Goal: Information Seeking & Learning: Learn about a topic

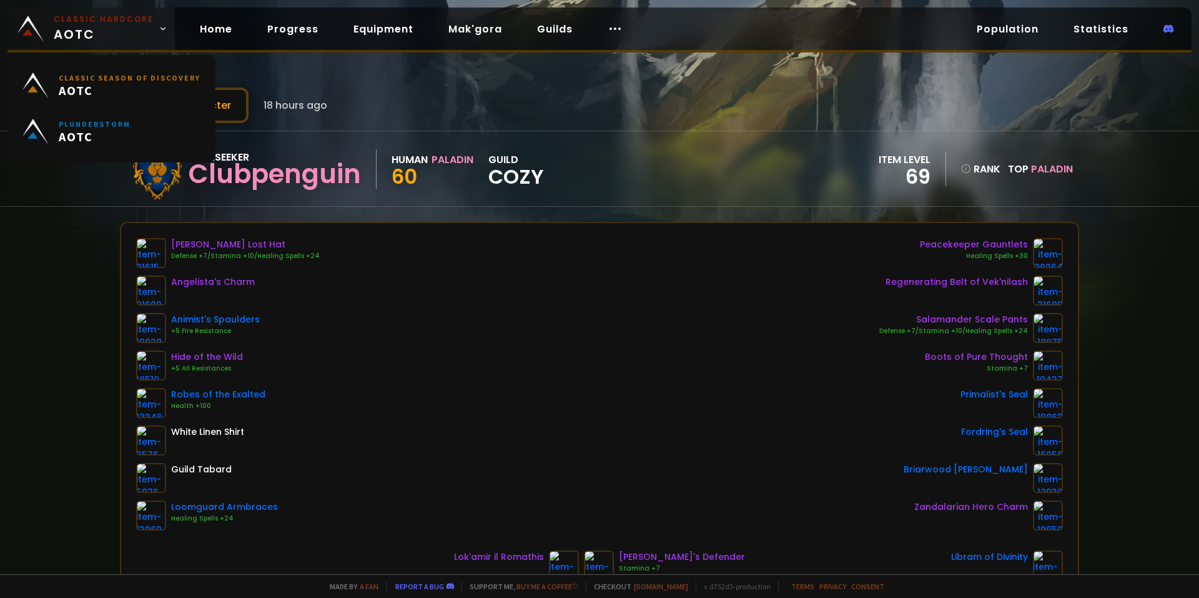
click at [132, 34] on span "Classic Hardcore AOTC" at bounding box center [104, 29] width 100 height 30
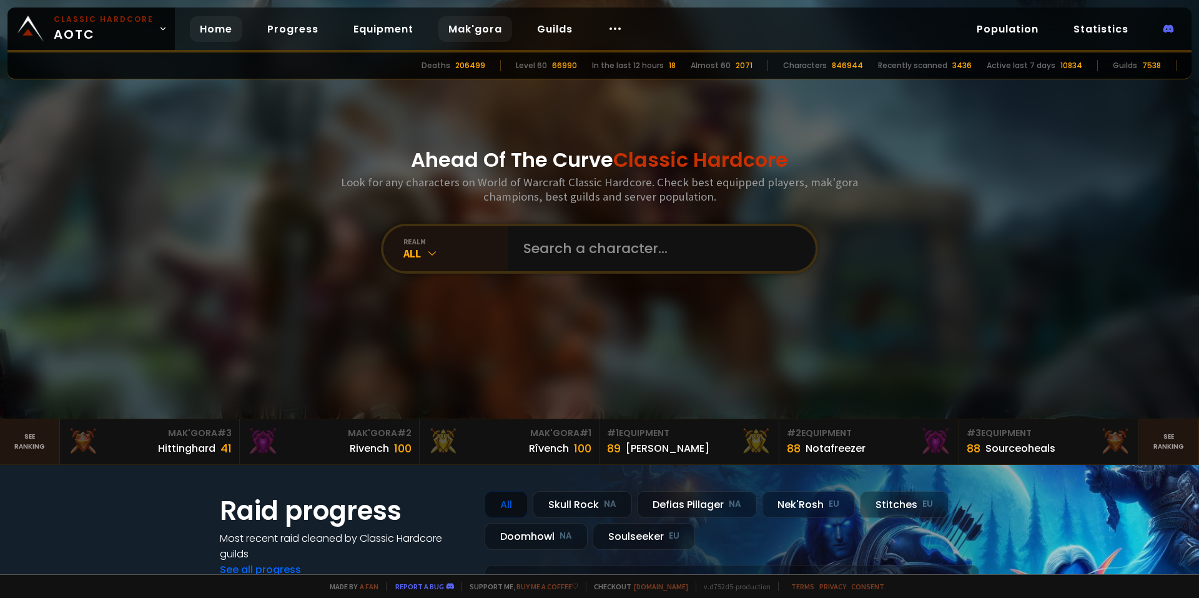
click at [476, 23] on link "Mak'gora" at bounding box center [475, 29] width 74 height 26
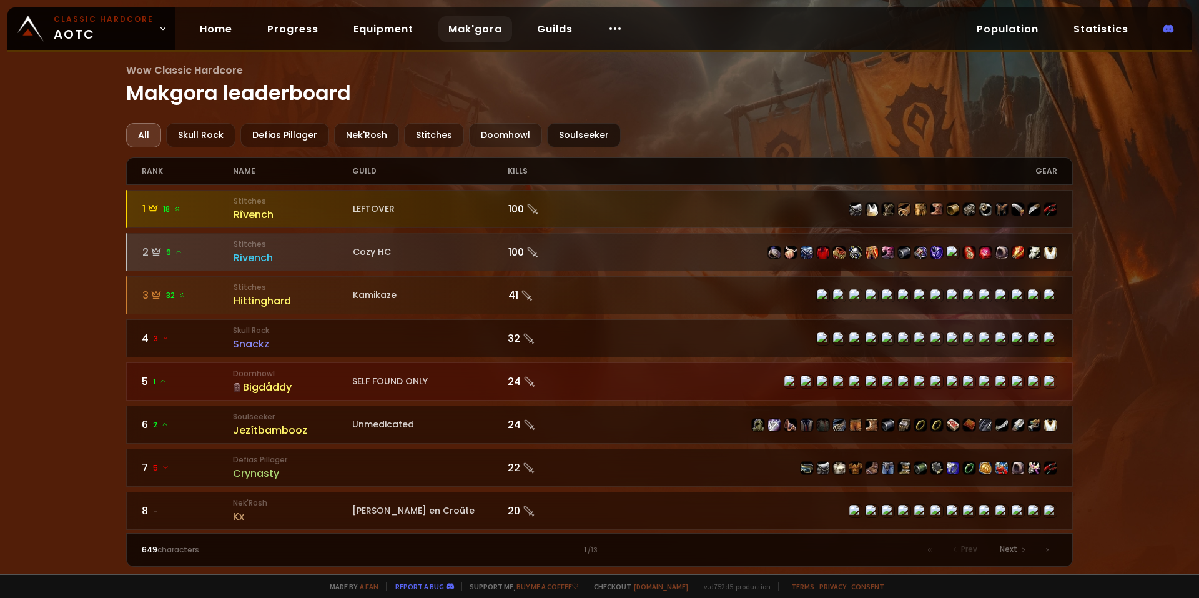
click at [567, 132] on div "Soulseeker" at bounding box center [584, 135] width 74 height 24
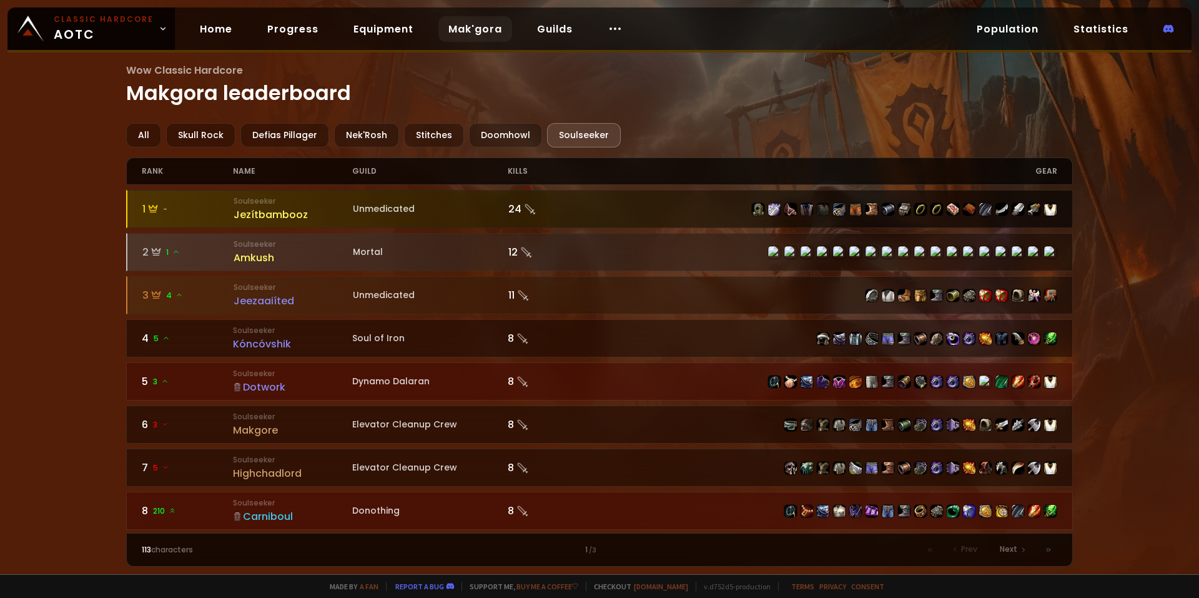
click at [285, 215] on div "Jezítbambooz" at bounding box center [293, 215] width 119 height 16
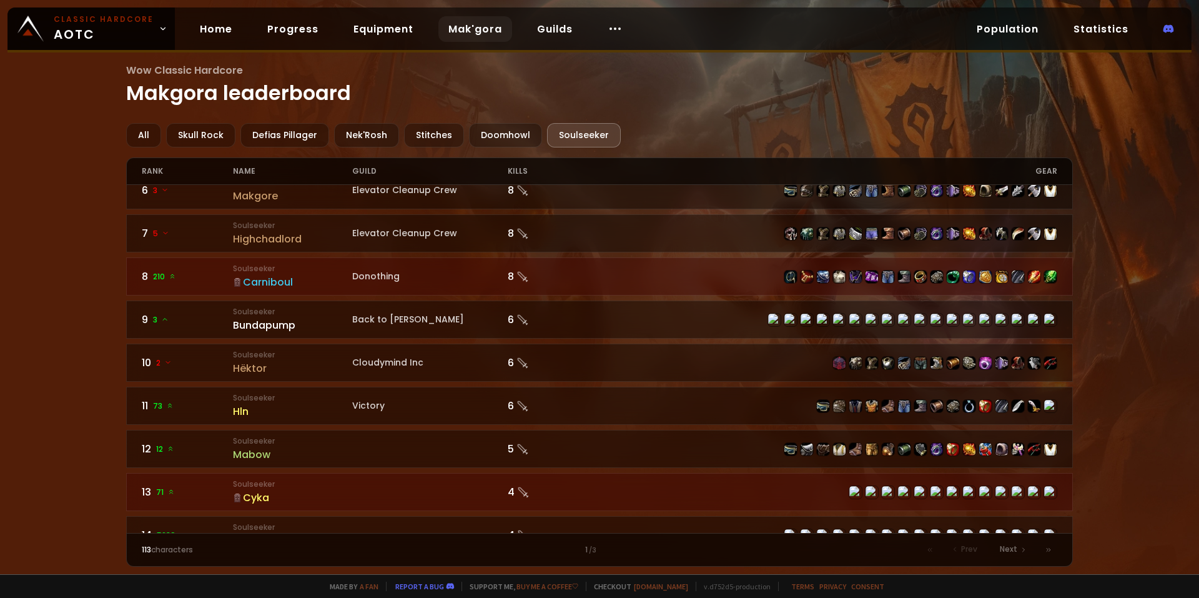
scroll to position [36, 0]
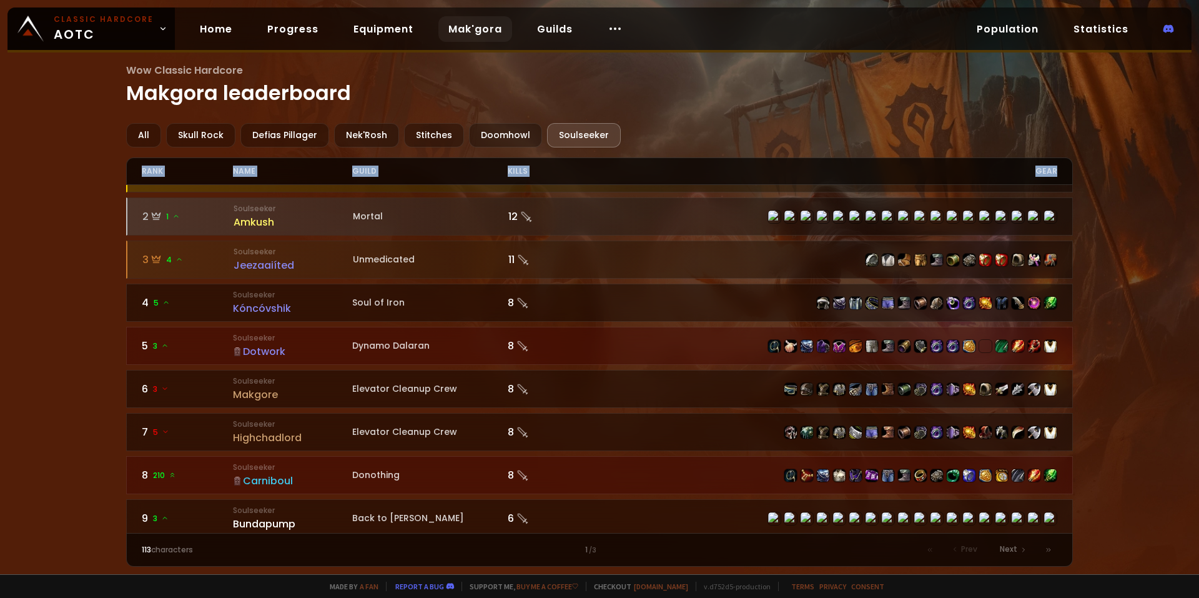
drag, startPoint x: 1078, startPoint y: 157, endPoint x: 1083, endPoint y: 106, distance: 51.5
click at [1083, 109] on div "Wow Classic Hardcore Makgora leaderboard All Skull Rock Defias Pillager Nek'Ros…" at bounding box center [599, 287] width 1199 height 574
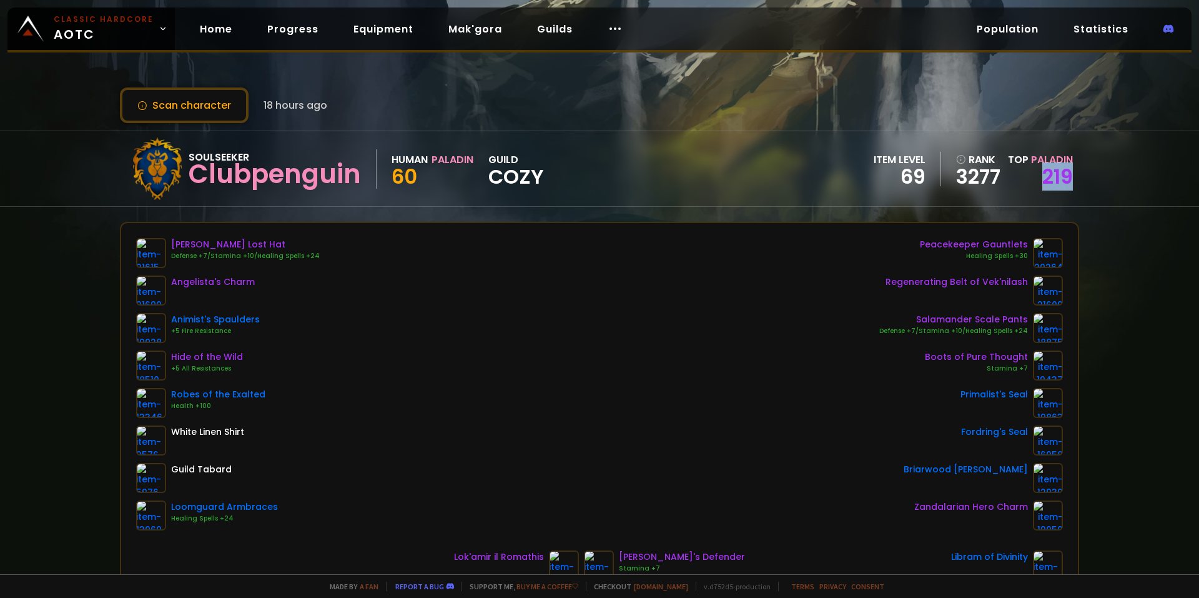
drag, startPoint x: 1091, startPoint y: 181, endPoint x: 1032, endPoint y: 176, distance: 58.9
click at [1032, 176] on div "Soulseeker Clubpenguin Human Paladin 60 guild Cozy item level 69 rank 3277 Top …" at bounding box center [599, 169] width 1199 height 76
click at [1109, 252] on div "Scan character 18 hours ago Soulseeker Clubpenguin Human Paladin 60 guild Cozy …" at bounding box center [599, 287] width 1199 height 574
click at [119, 14] on link "Classic Hardcore AOTC" at bounding box center [90, 28] width 167 height 42
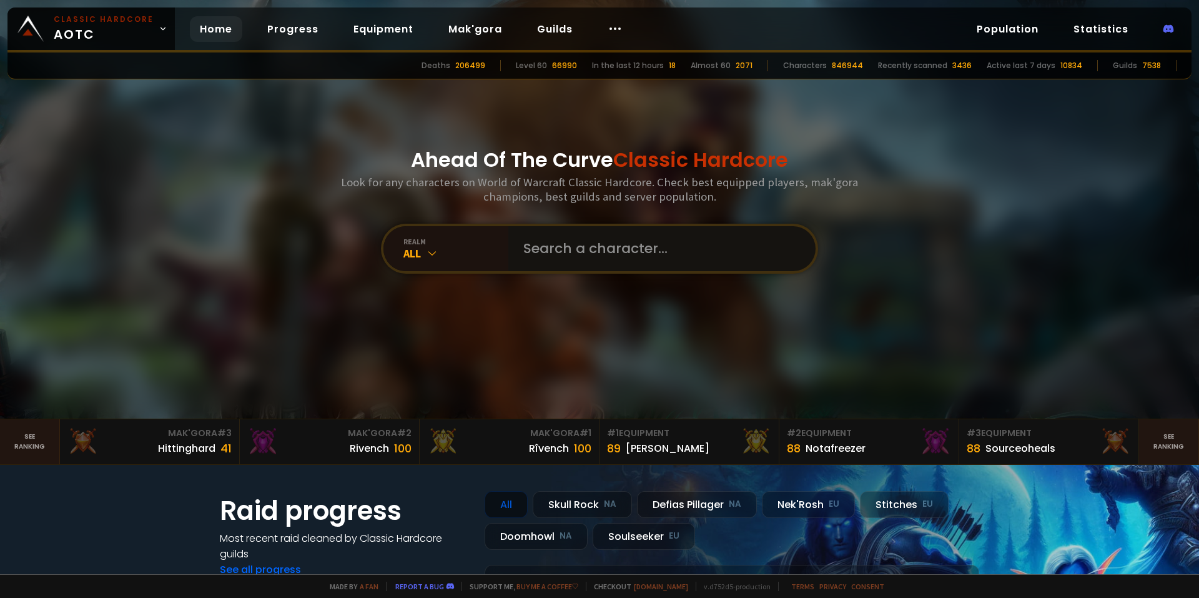
click at [531, 238] on input "text" at bounding box center [658, 248] width 285 height 45
type input "wheelie"
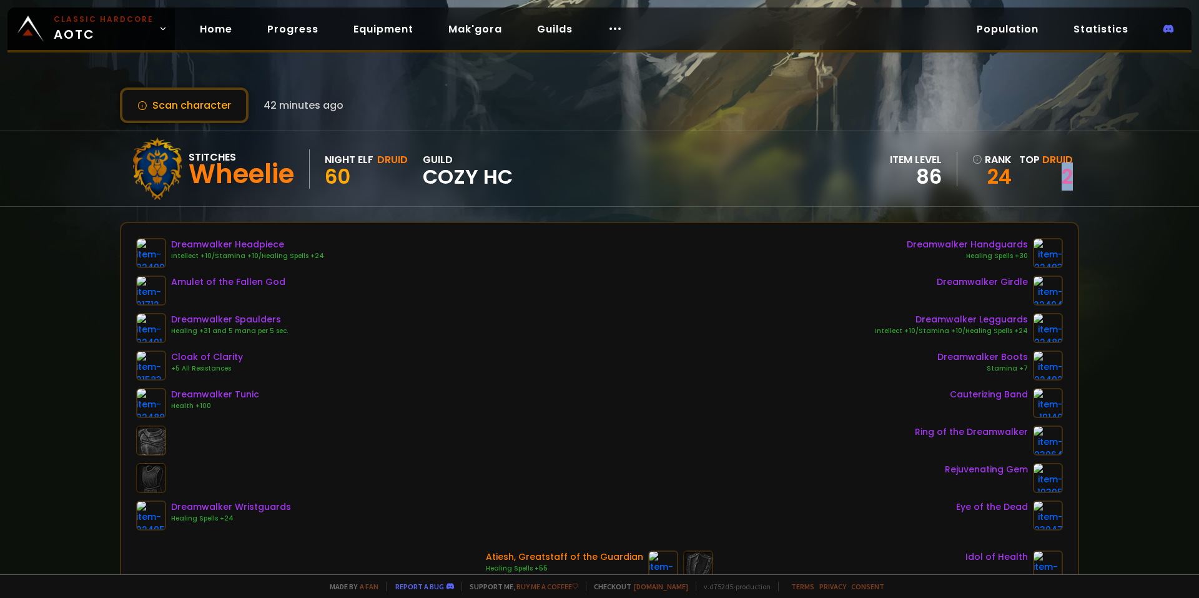
drag, startPoint x: 1073, startPoint y: 177, endPoint x: 1045, endPoint y: 178, distance: 28.1
click at [1045, 178] on div "Stitches Wheelie Night Elf Druid 60 guild Cozy HC item level 86 rank 24 Top Dru…" at bounding box center [599, 169] width 1199 height 76
click at [1105, 237] on div "Scan character 42 minutes ago Stitches Wheelie Night Elf Druid 60 guild Cozy HC…" at bounding box center [599, 287] width 1199 height 574
click at [1062, 186] on link "2" at bounding box center [1067, 176] width 11 height 28
